Goal: Information Seeking & Learning: Learn about a topic

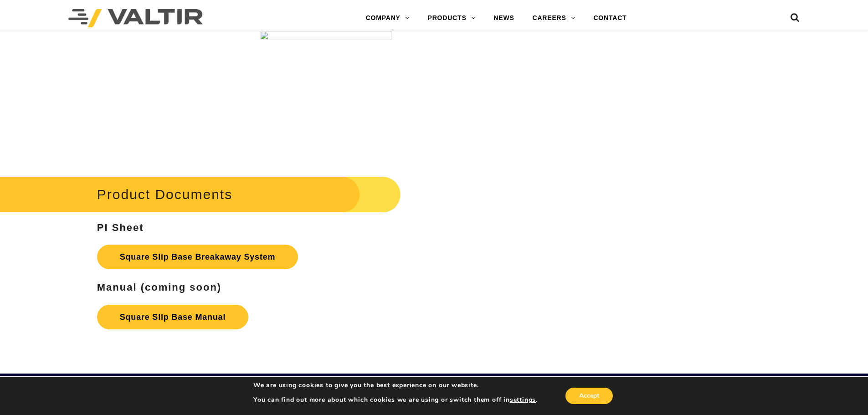
scroll to position [1503, 0]
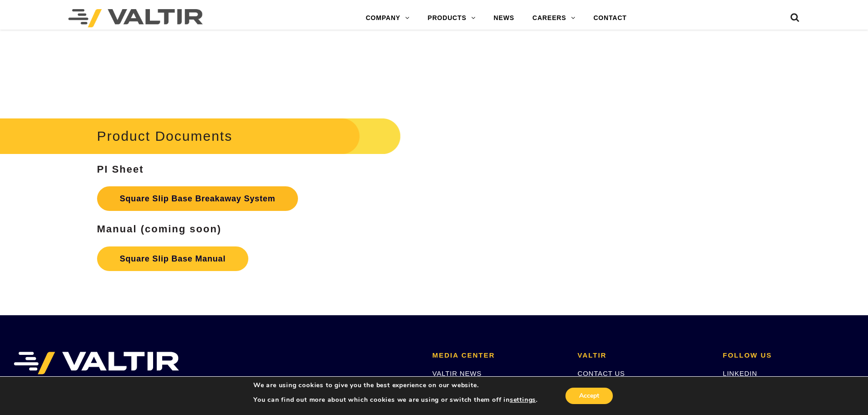
click at [167, 198] on link "Square Slip Base Breakaway System" at bounding box center [197, 198] width 201 height 25
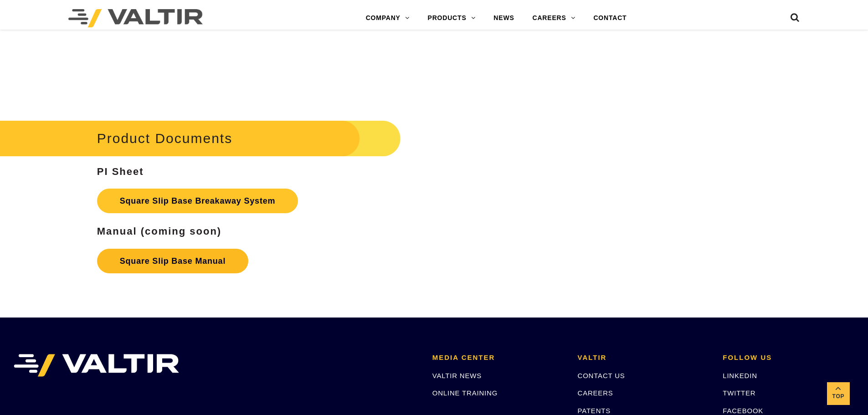
scroll to position [1503, 0]
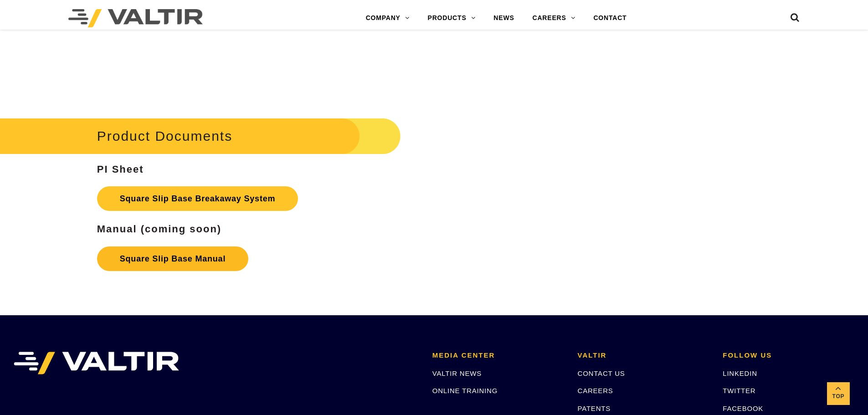
click at [206, 259] on link "Square Slip Base Manual" at bounding box center [172, 258] width 151 height 25
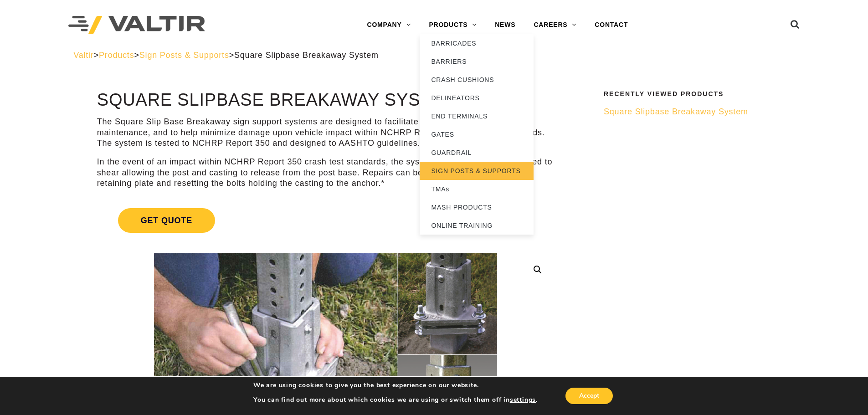
click at [490, 168] on link "SIGN POSTS & SUPPORTS" at bounding box center [476, 171] width 114 height 18
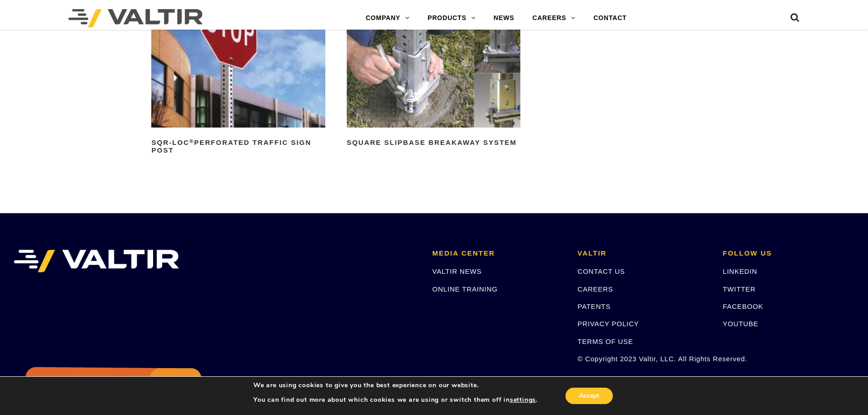
scroll to position [266, 0]
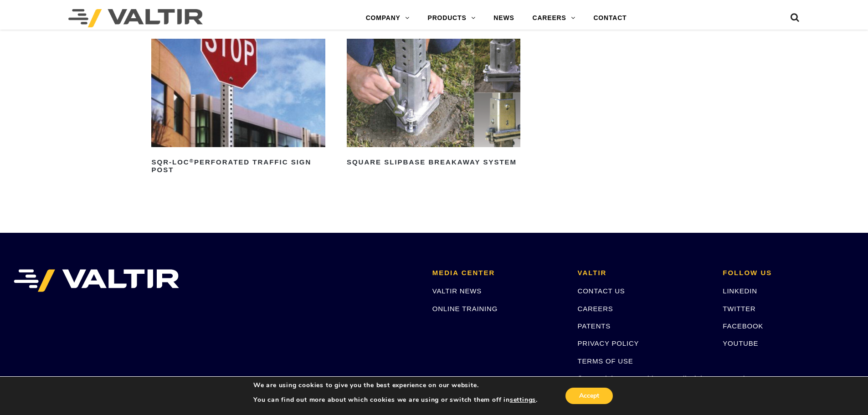
click at [490, 130] on img at bounding box center [434, 93] width 174 height 108
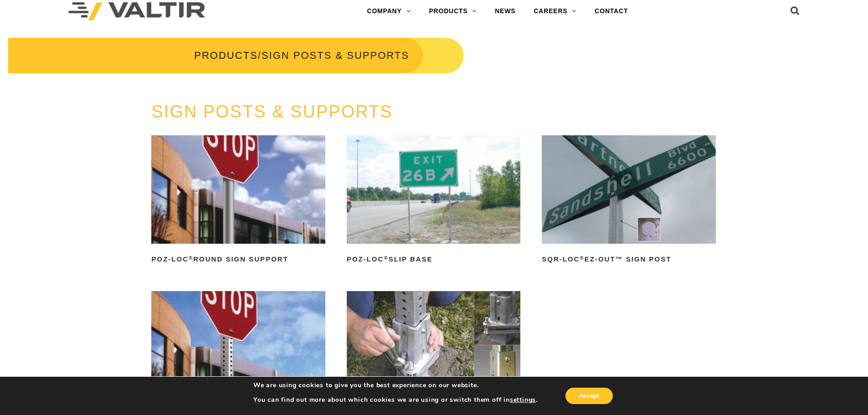
scroll to position [0, 0]
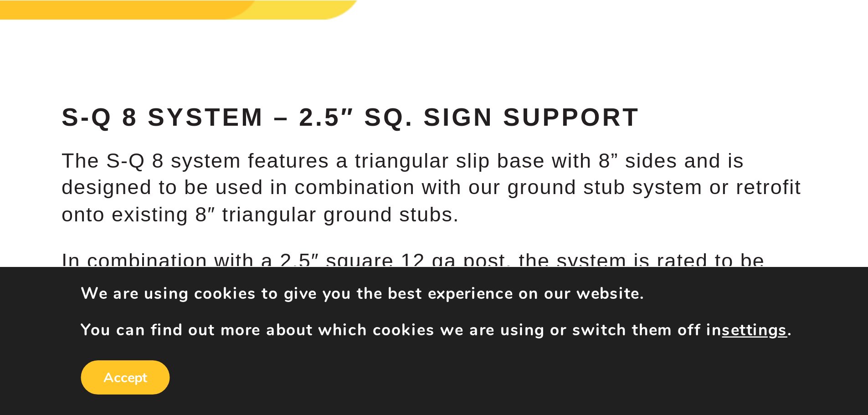
scroll to position [546, 0]
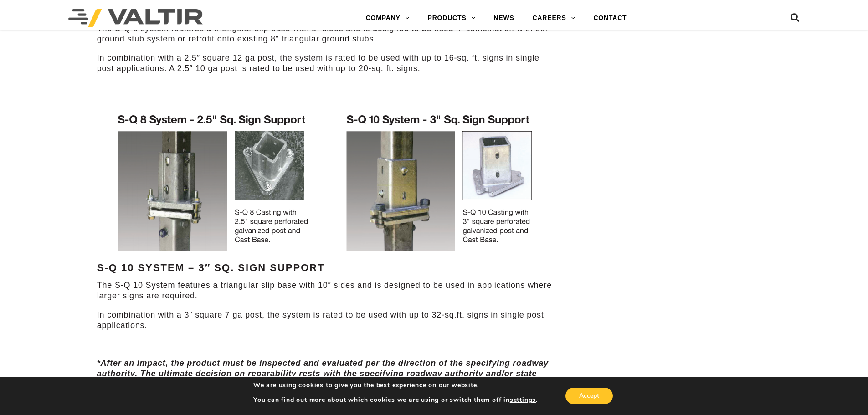
drag, startPoint x: 247, startPoint y: 51, endPoint x: 618, endPoint y: 127, distance: 378.9
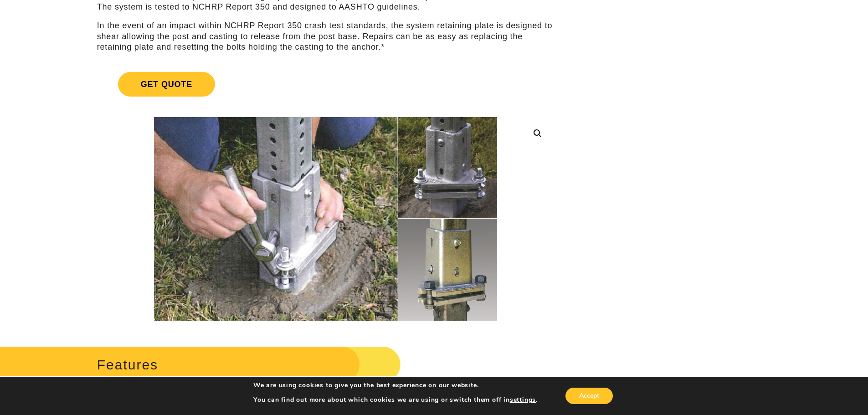
scroll to position [137, 0]
